Goal: Find contact information: Find contact information

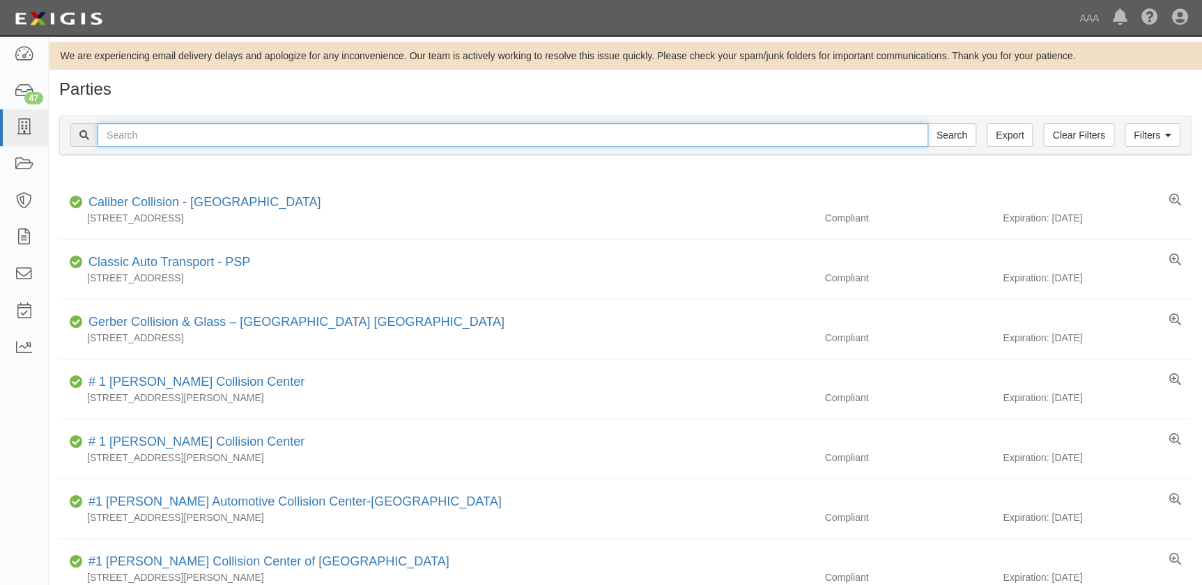
click at [214, 136] on input "text" at bounding box center [513, 135] width 831 height 24
type input "brown"
click at [927, 123] on input "Search" at bounding box center [951, 135] width 49 height 24
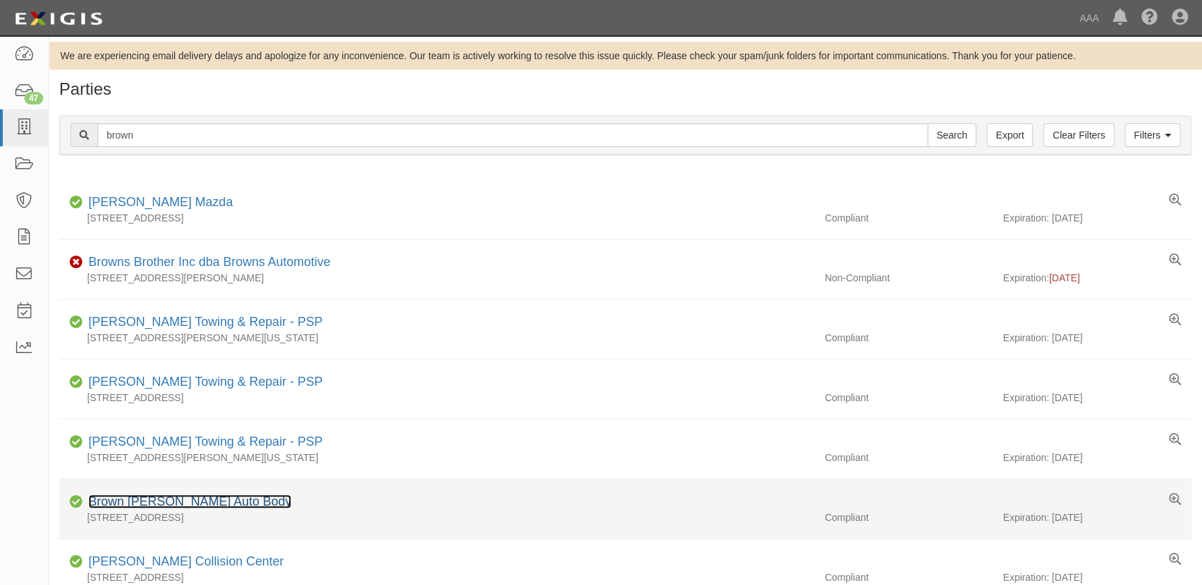
click at [194, 502] on link "Brown Daub Auto Body" at bounding box center [189, 502] width 203 height 14
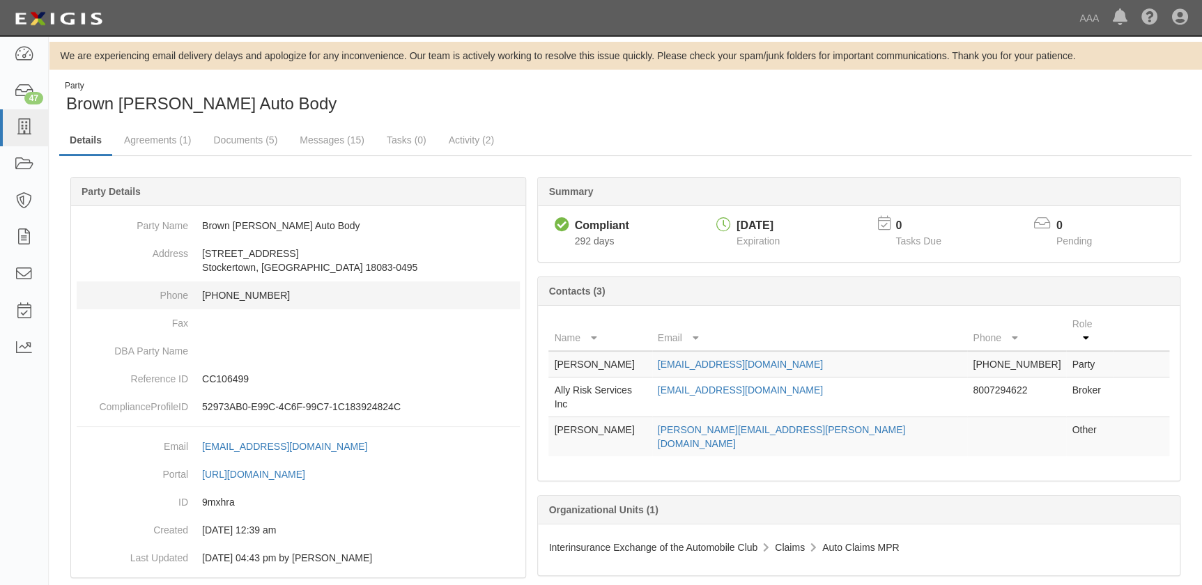
click at [312, 299] on dd "610-759-0887" at bounding box center [298, 296] width 443 height 28
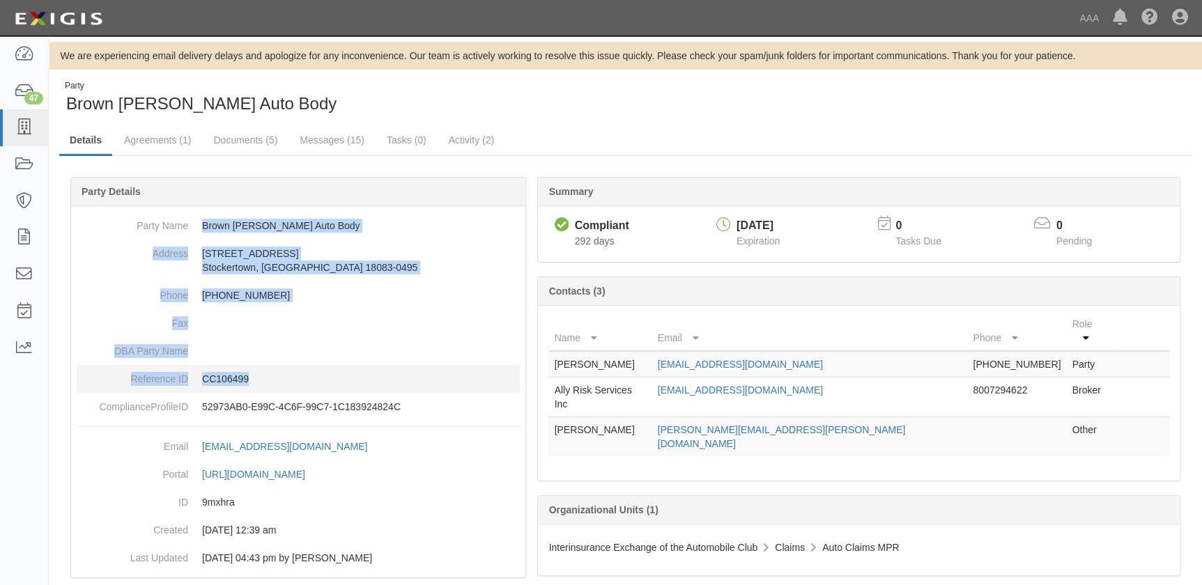
drag, startPoint x: 201, startPoint y: 223, endPoint x: 320, endPoint y: 385, distance: 201.0
click at [320, 385] on dl "Party Name Brown Daub Auto Body Address 104 Commerce Way Stockertown, PA 18083-…" at bounding box center [298, 316] width 443 height 209
copy dl "Brown Daub Auto Body Address 104 Commerce Way Stockertown, PA 18083-0495 Phone …"
